Goal: Information Seeking & Learning: Learn about a topic

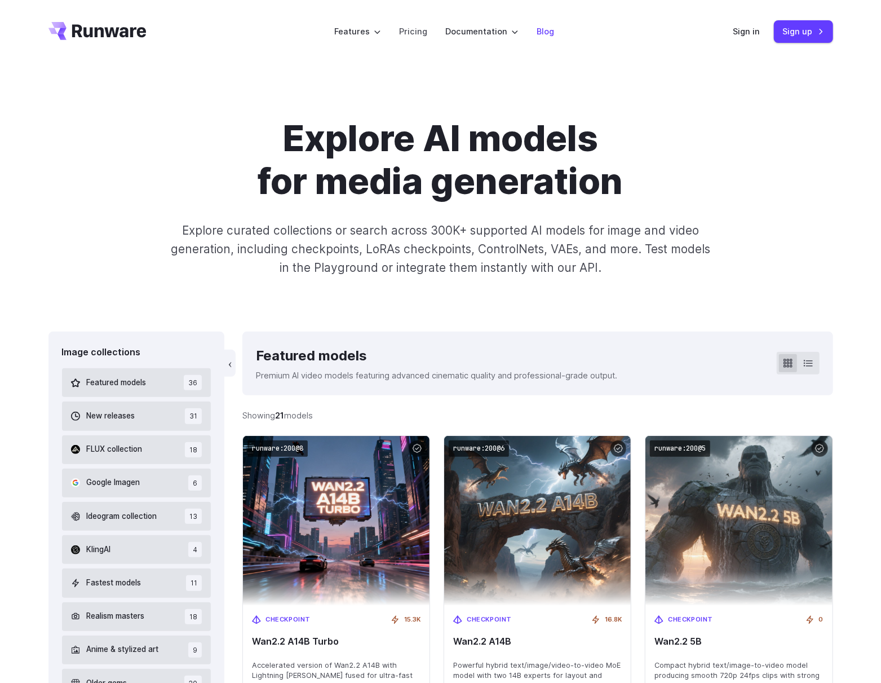
drag, startPoint x: 554, startPoint y: 10, endPoint x: 542, endPoint y: 32, distance: 24.5
click at [542, 32] on link "Blog" at bounding box center [545, 31] width 17 height 13
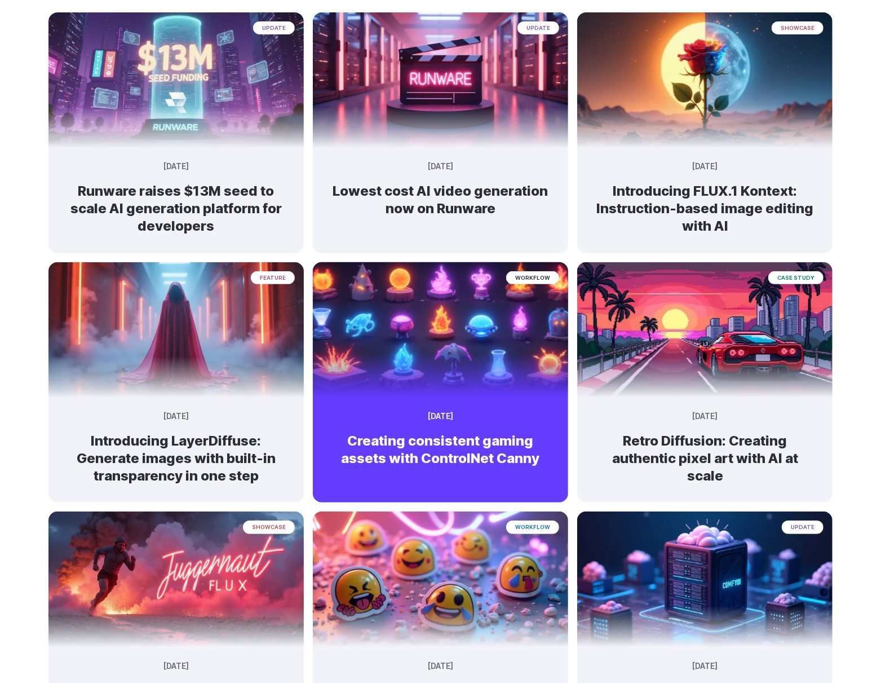
click at [408, 357] on img at bounding box center [440, 325] width 268 height 142
